Goal: Navigation & Orientation: Understand site structure

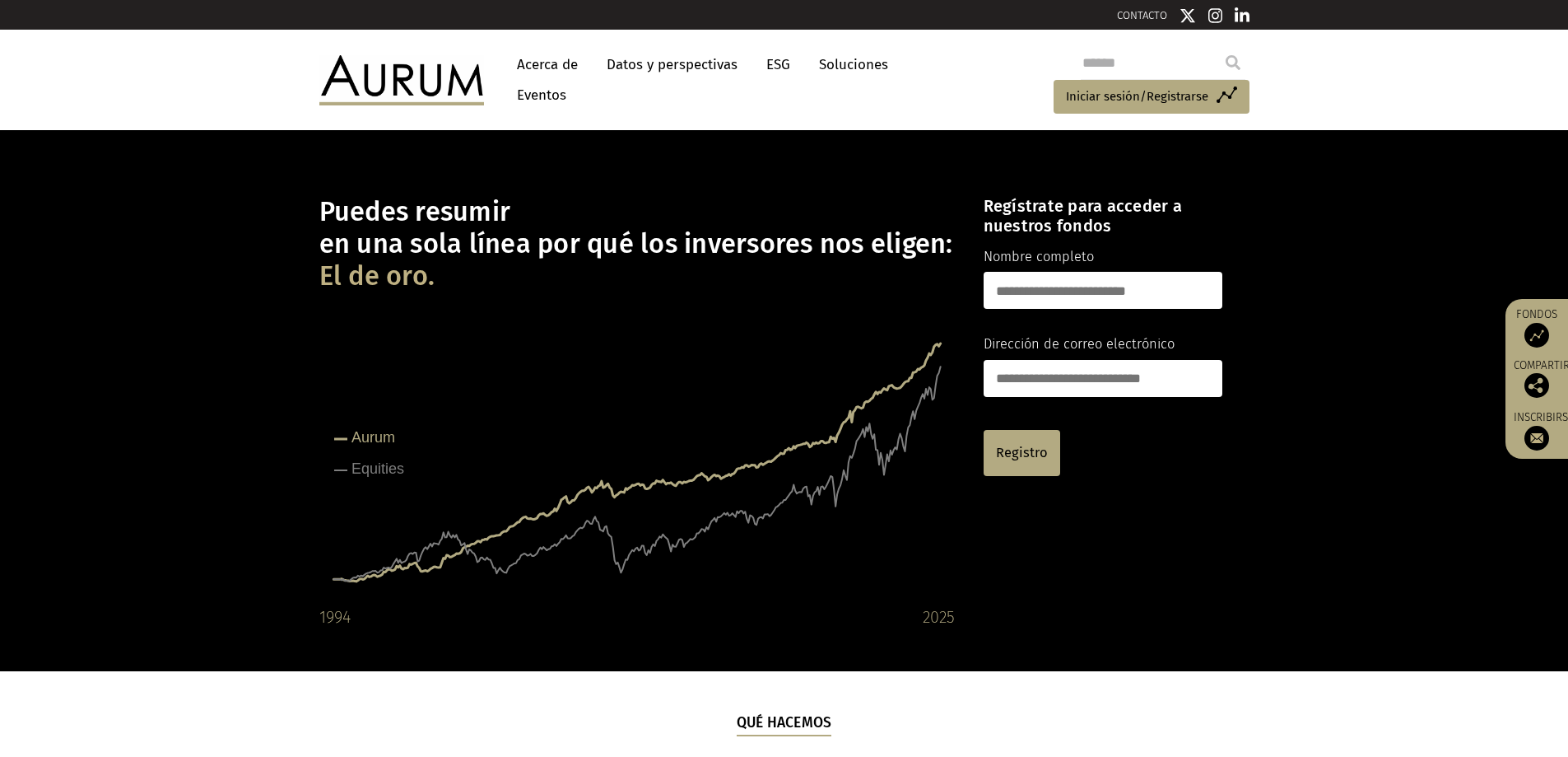
click at [560, 61] on font "Acerca de" at bounding box center [546, 63] width 60 height 17
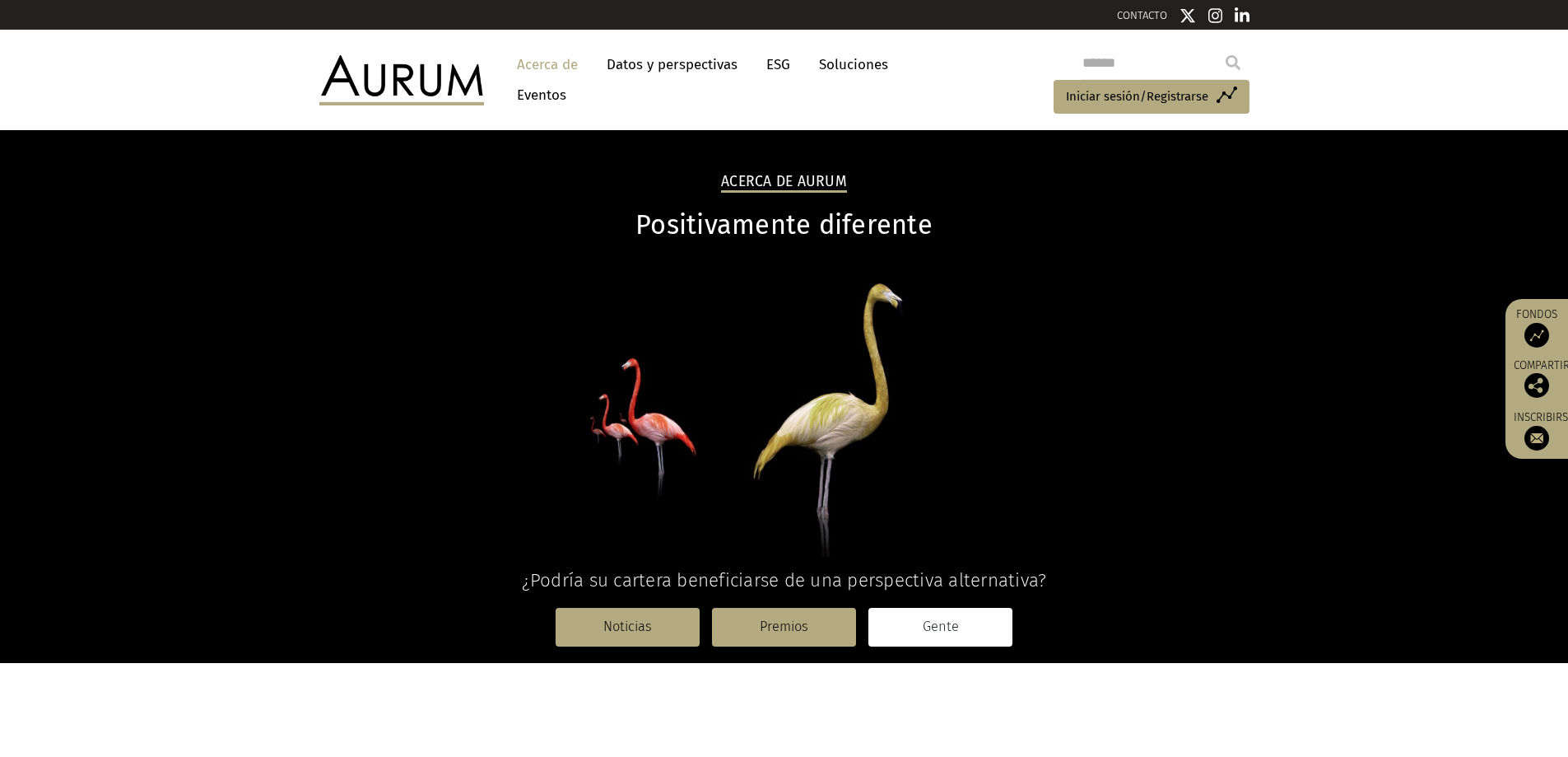
click at [958, 623] on link "Gente" at bounding box center [939, 626] width 144 height 38
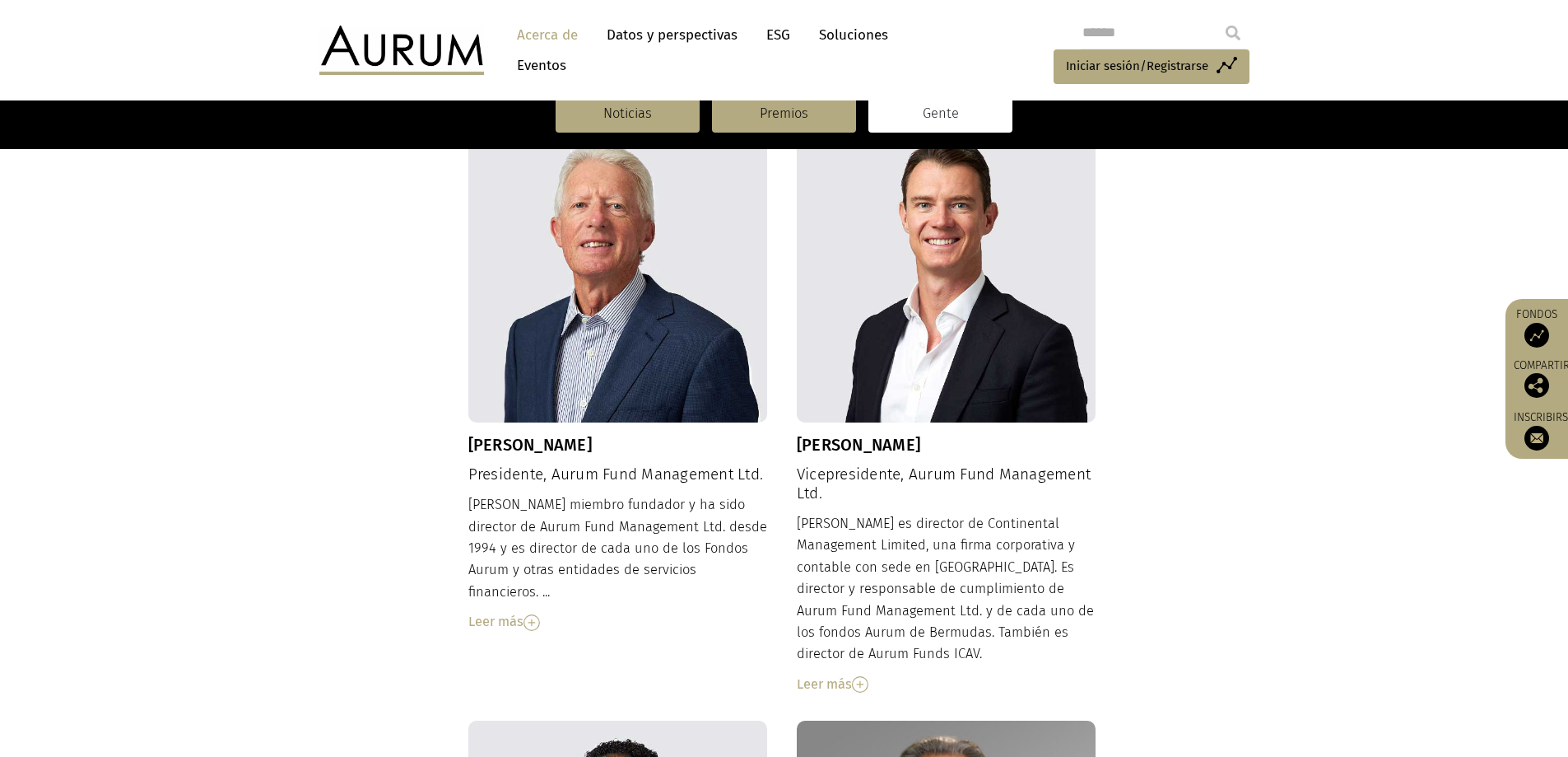
scroll to position [165, 0]
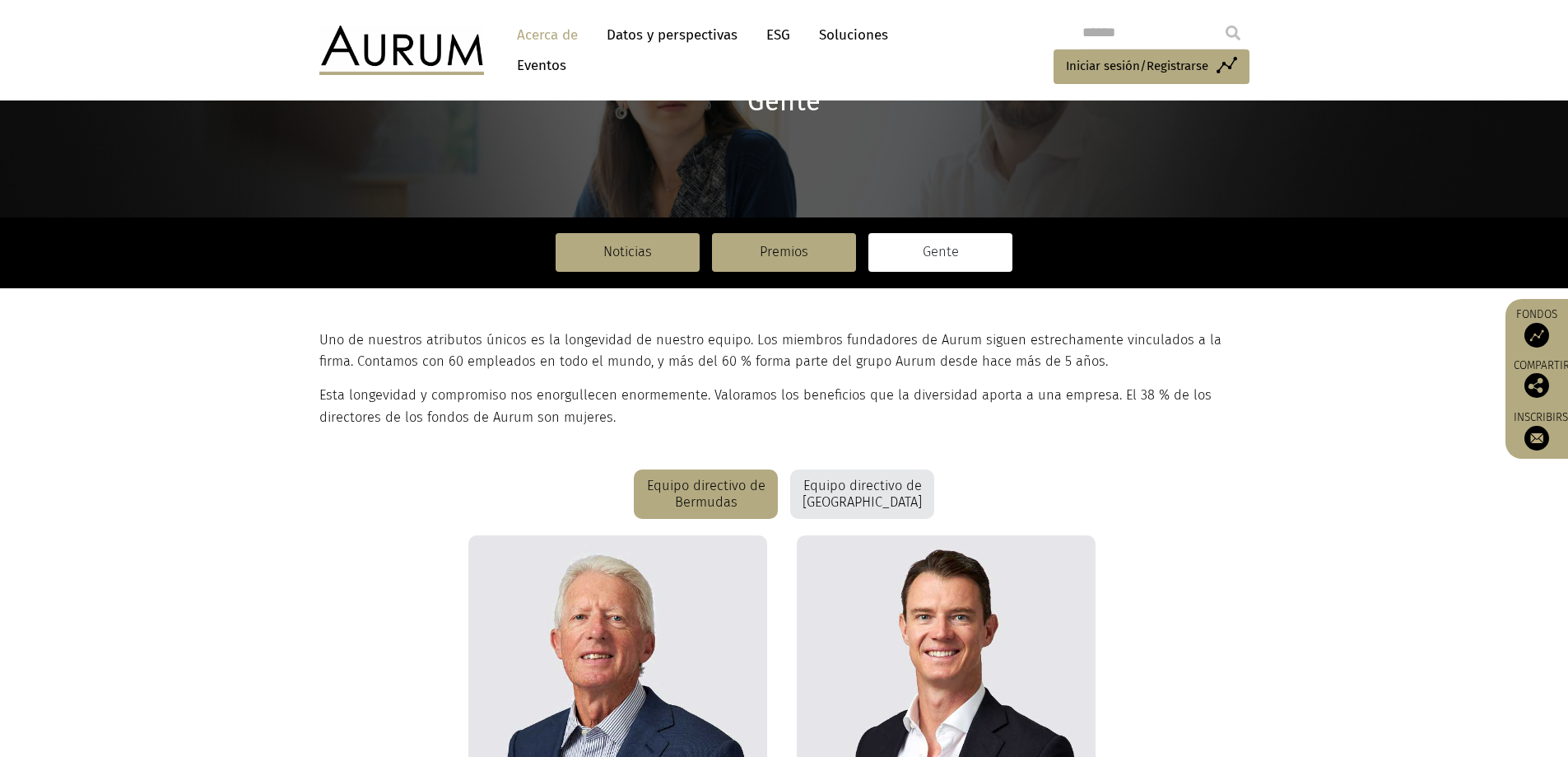
click at [882, 491] on font "Equipo directivo de Londres" at bounding box center [862, 493] width 119 height 32
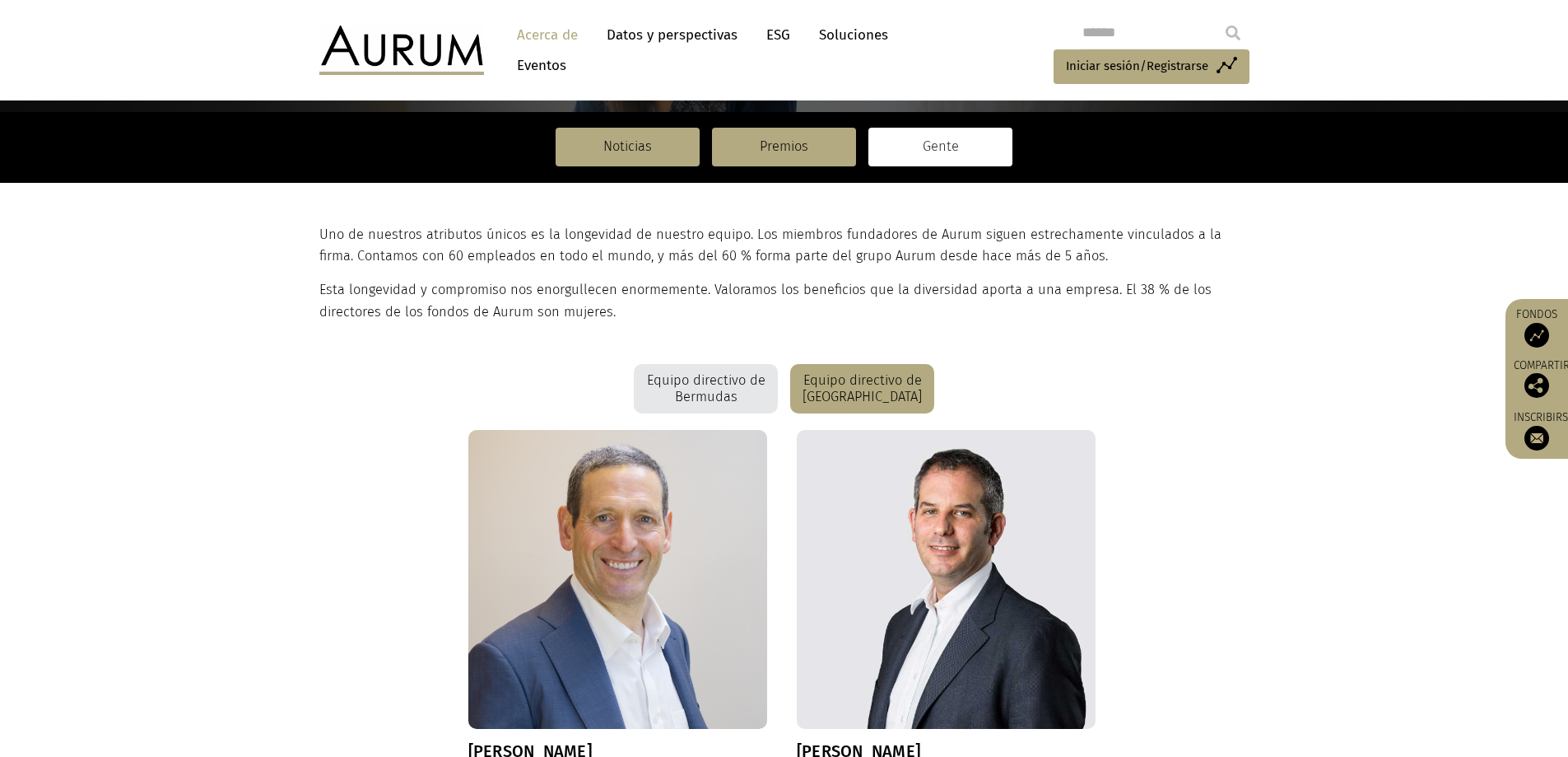
scroll to position [0, 0]
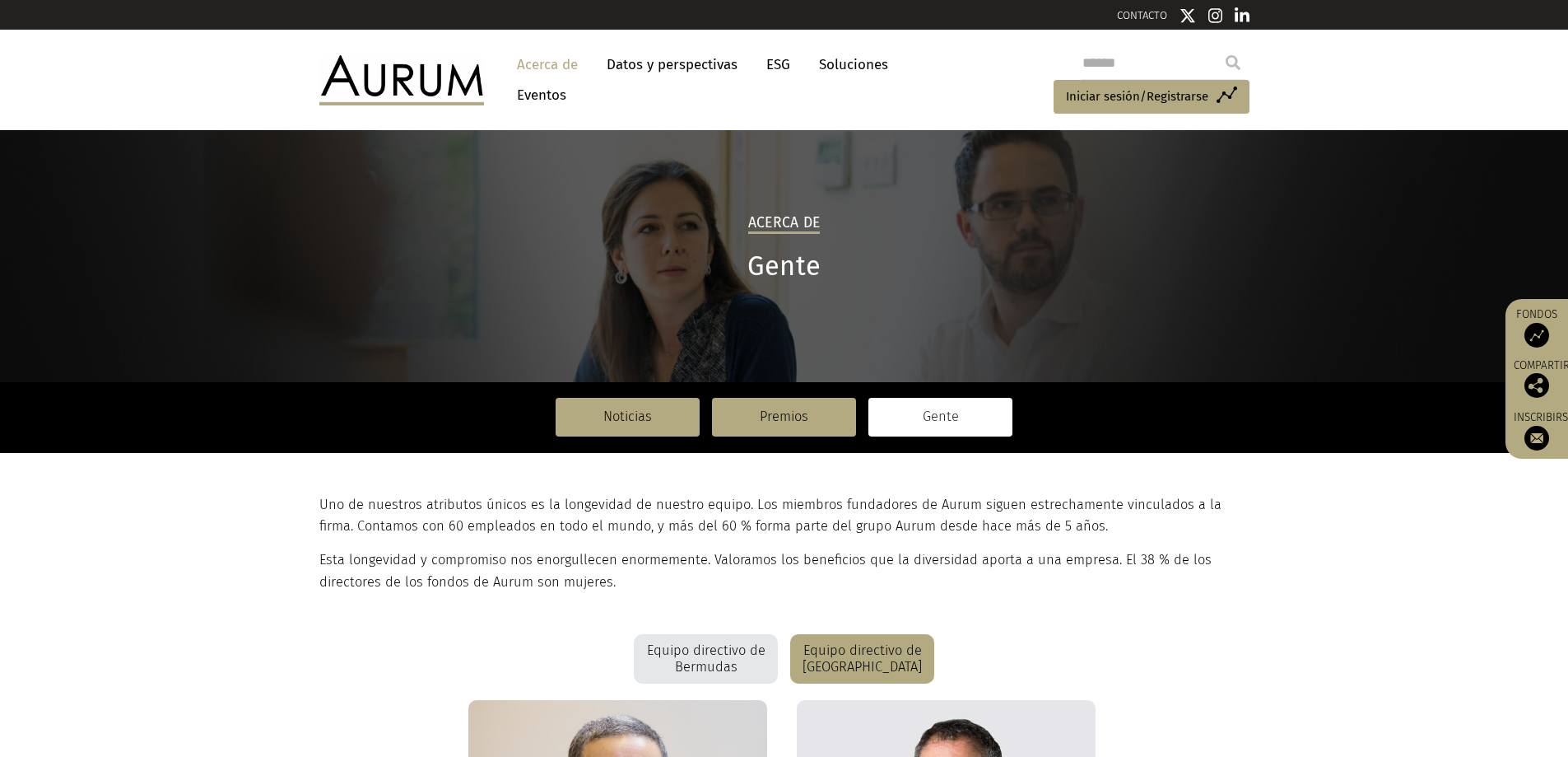
click at [641, 70] on font "Datos y perspectivas" at bounding box center [671, 63] width 131 height 17
